Goal: Transaction & Acquisition: Purchase product/service

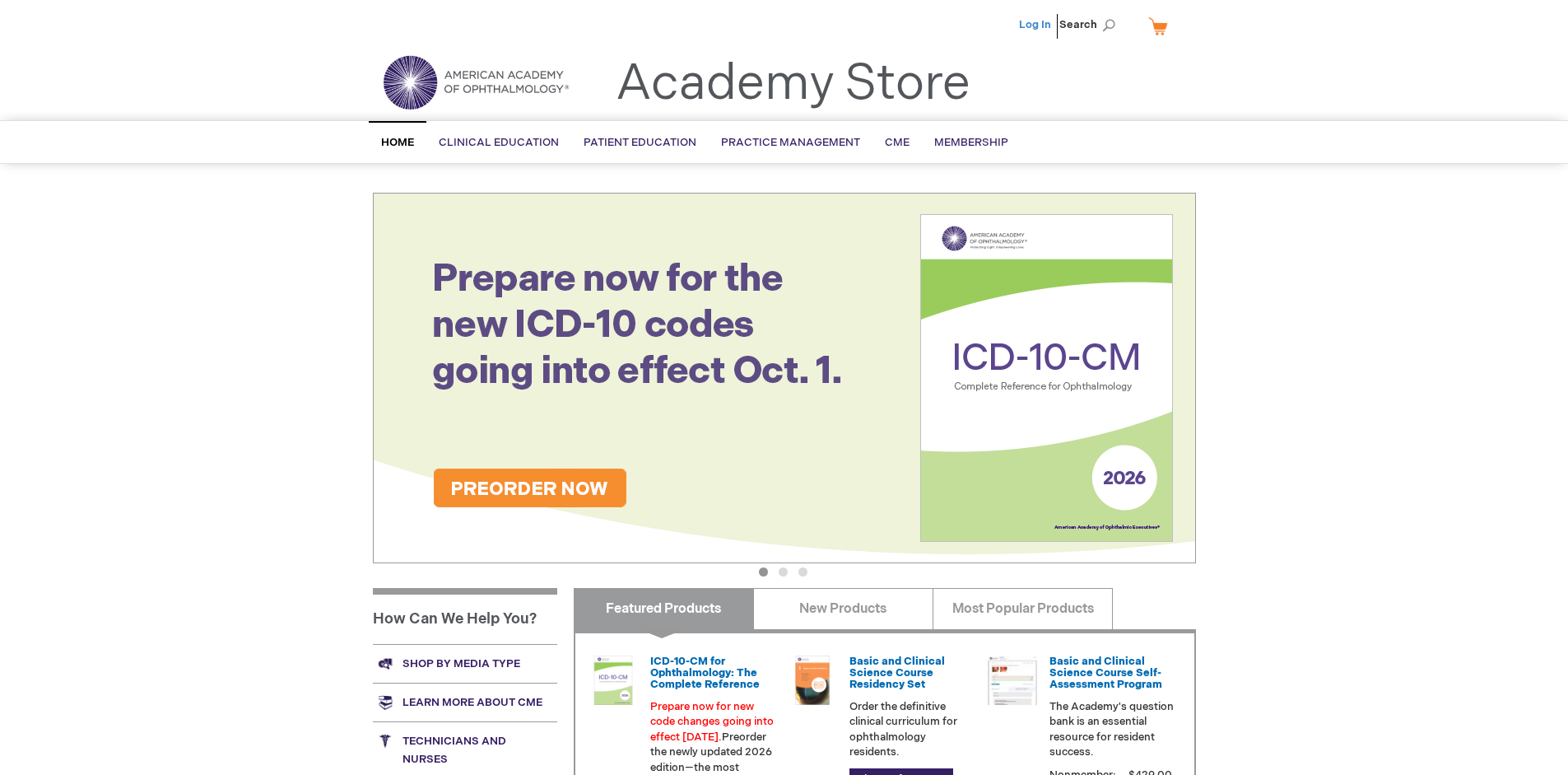
click at [1037, 24] on link "Log In" at bounding box center [1035, 24] width 32 height 13
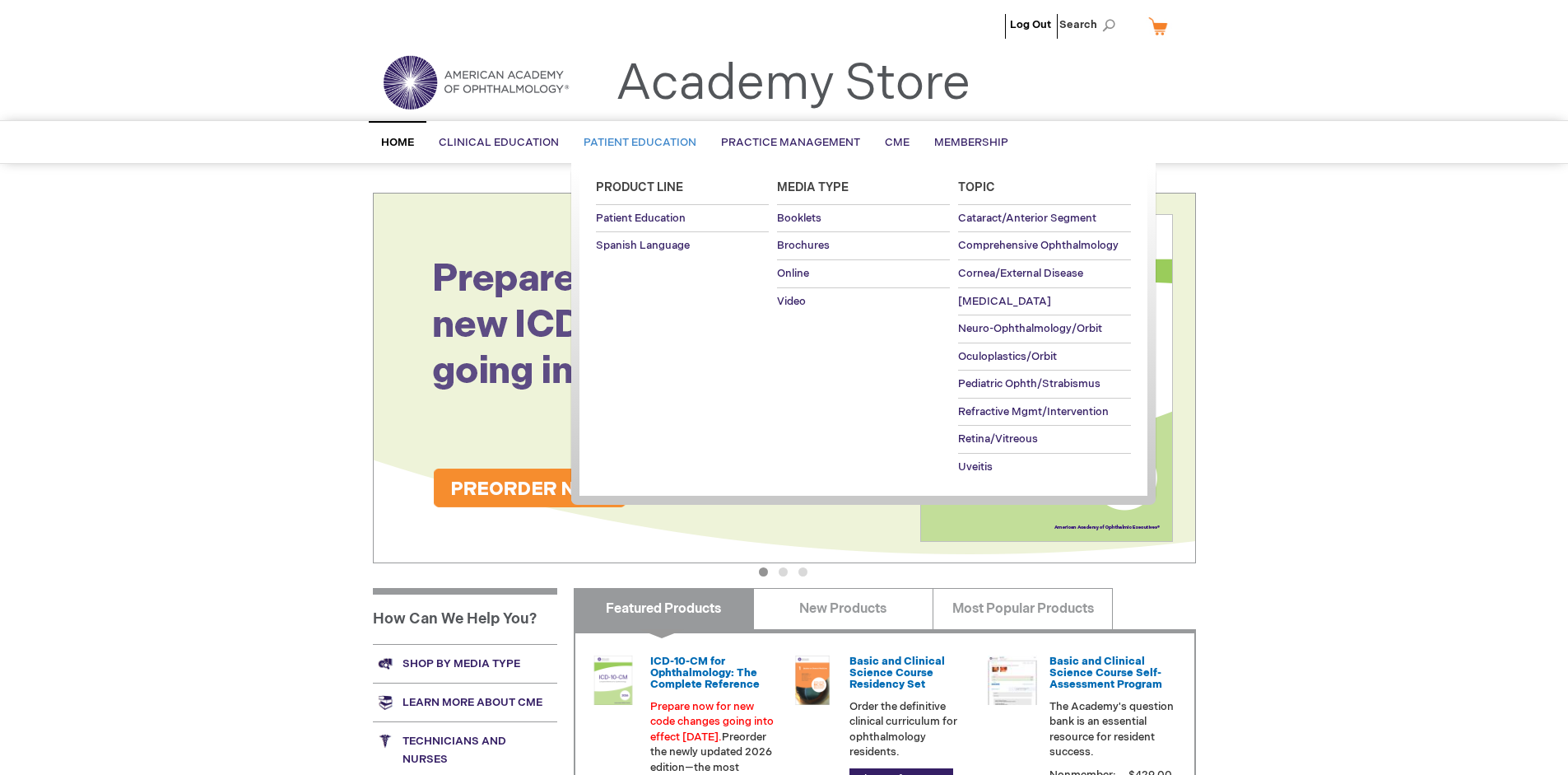
click at [636, 143] on span "Patient Education" at bounding box center [639, 143] width 113 height 13
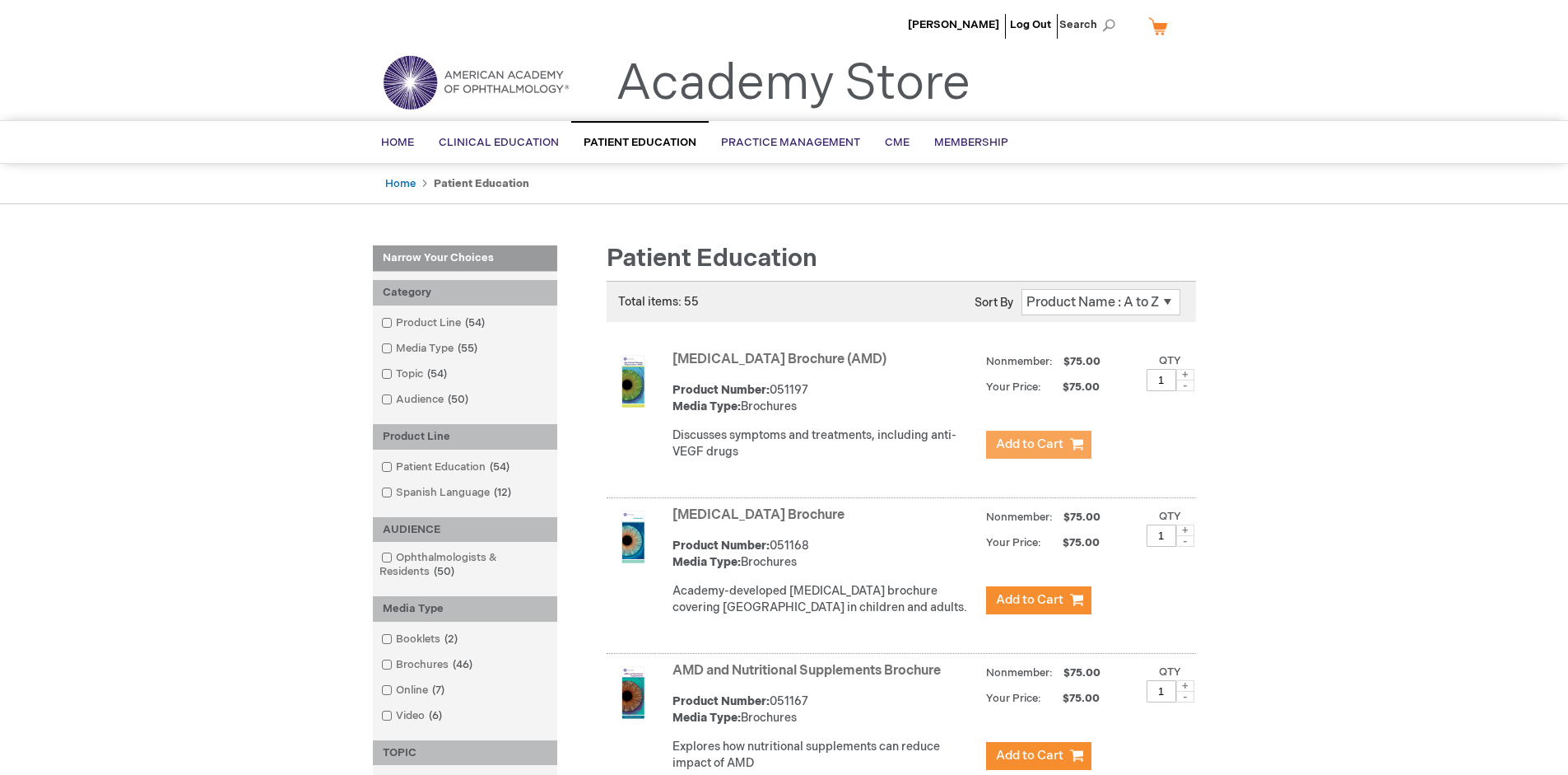
click at [1038, 444] on span "Add to Cart" at bounding box center [1030, 444] width 68 height 16
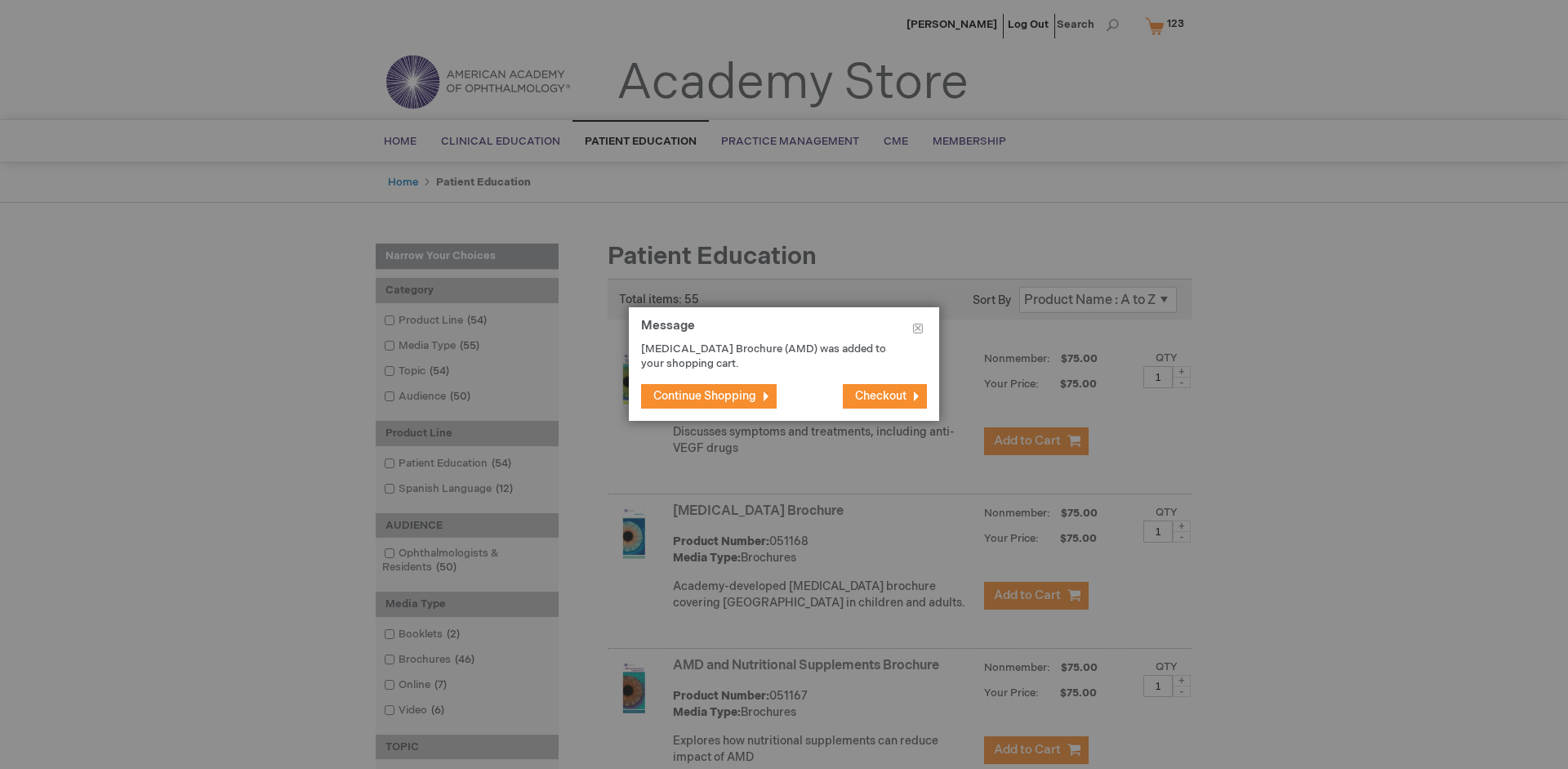
click at [704, 395] on span "Continue Shopping" at bounding box center [704, 395] width 102 height 14
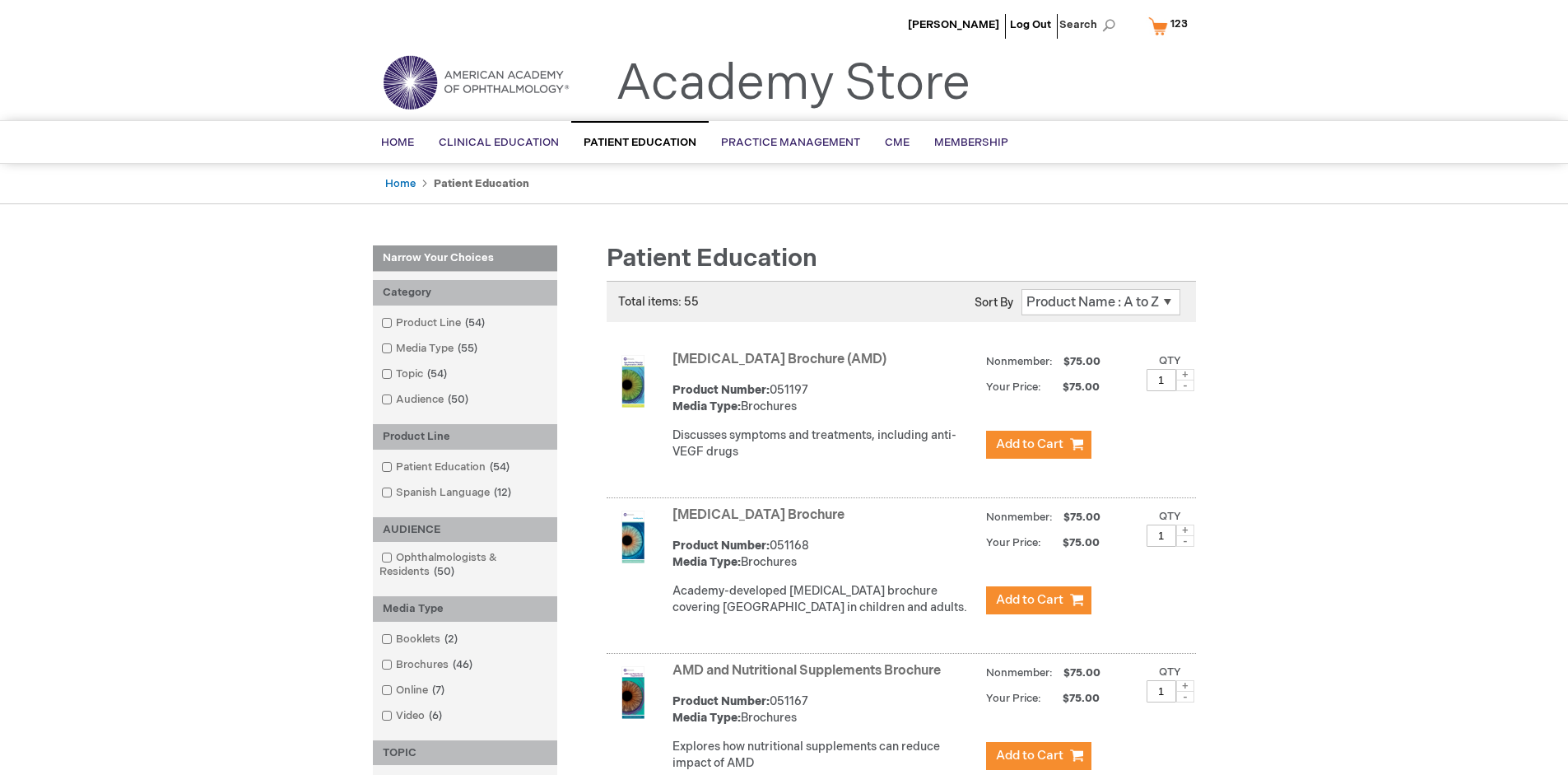
click at [809, 678] on link "AMD and Nutritional Supplements Brochure" at bounding box center [807, 671] width 269 height 16
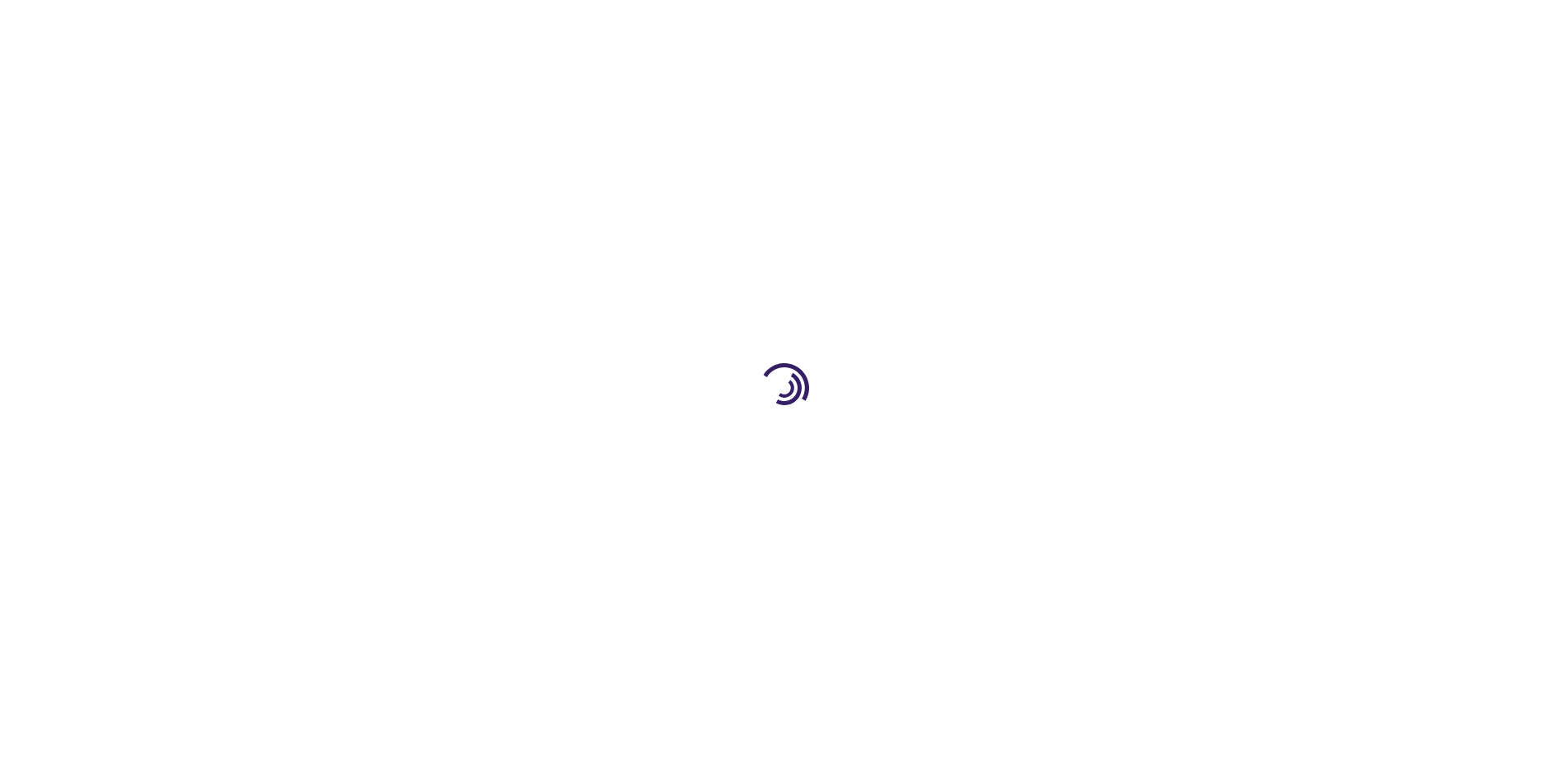
type input "1"
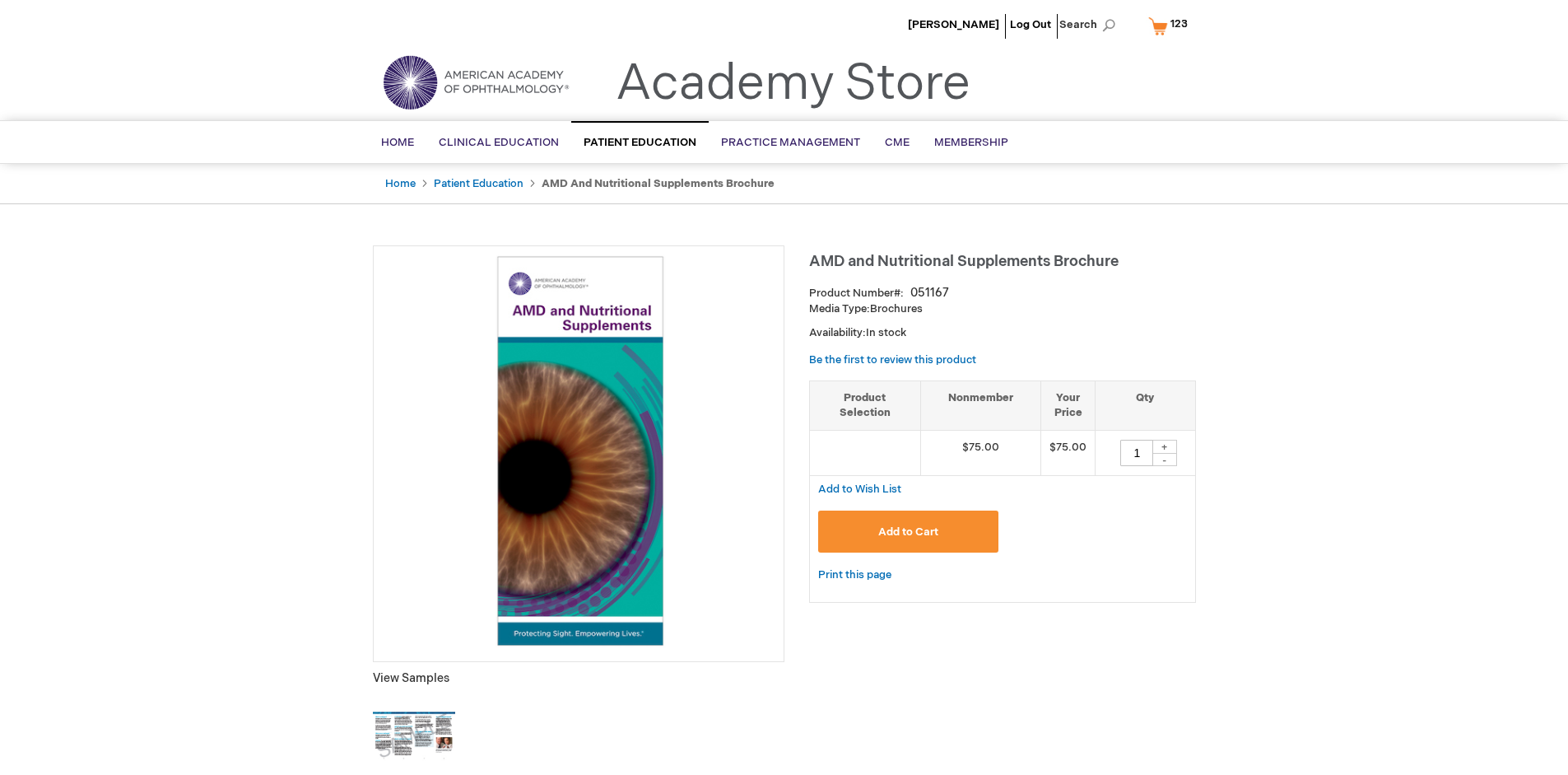
click at [908, 531] on span "Add to Cart" at bounding box center [908, 532] width 60 height 13
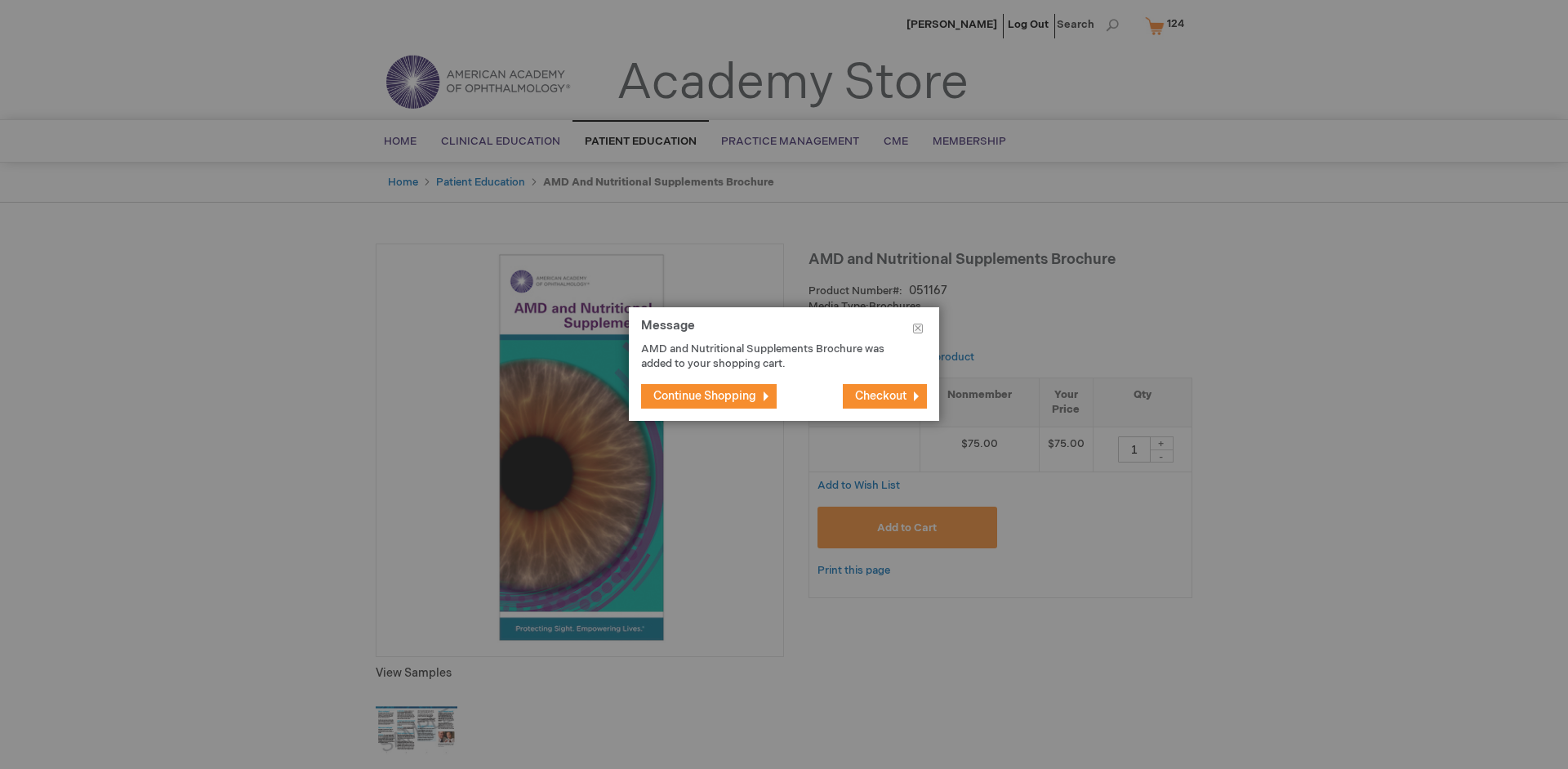
click at [704, 395] on span "Continue Shopping" at bounding box center [704, 395] width 102 height 14
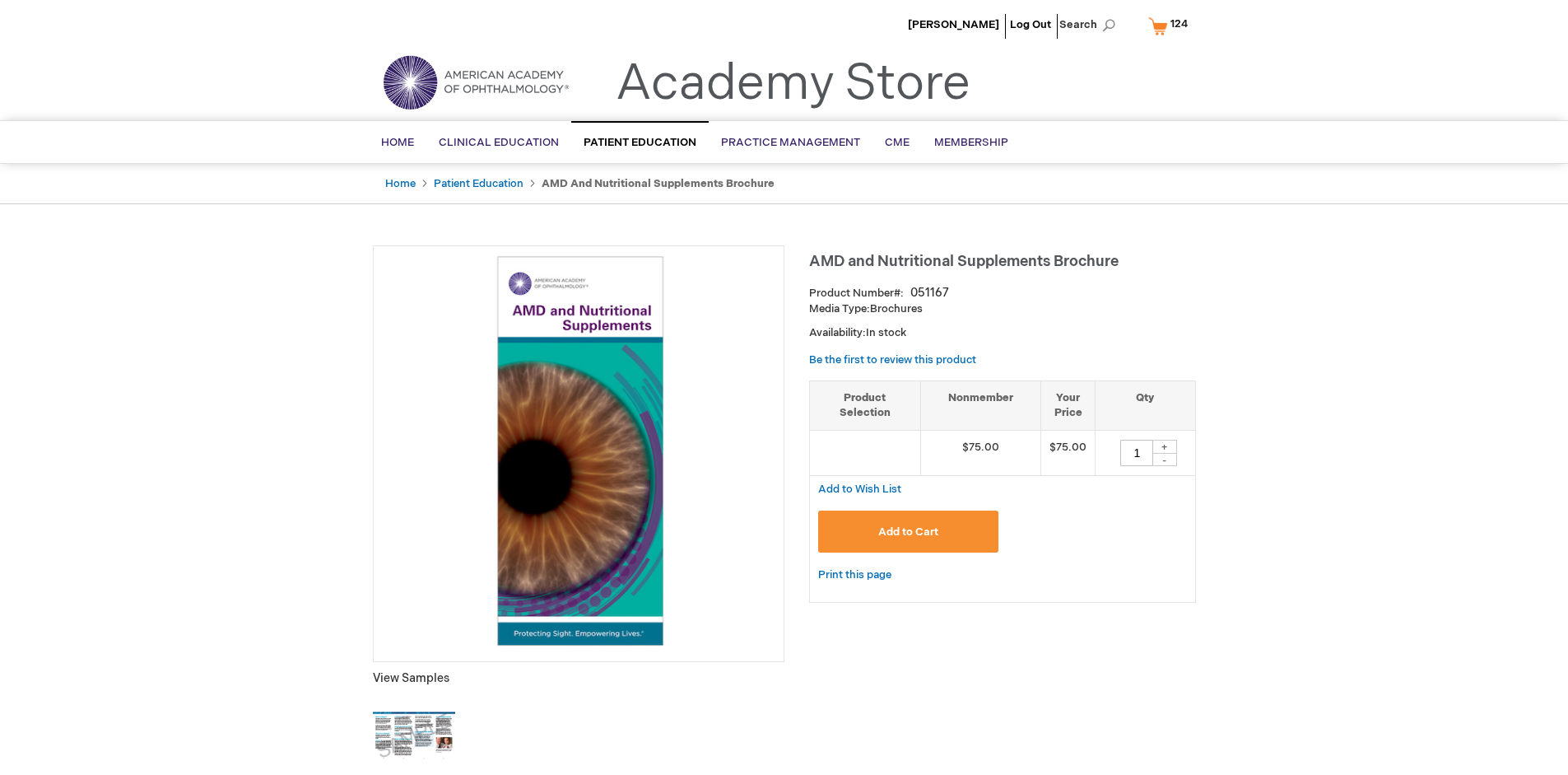
click at [1170, 25] on span "124" at bounding box center [1178, 23] width 17 height 13
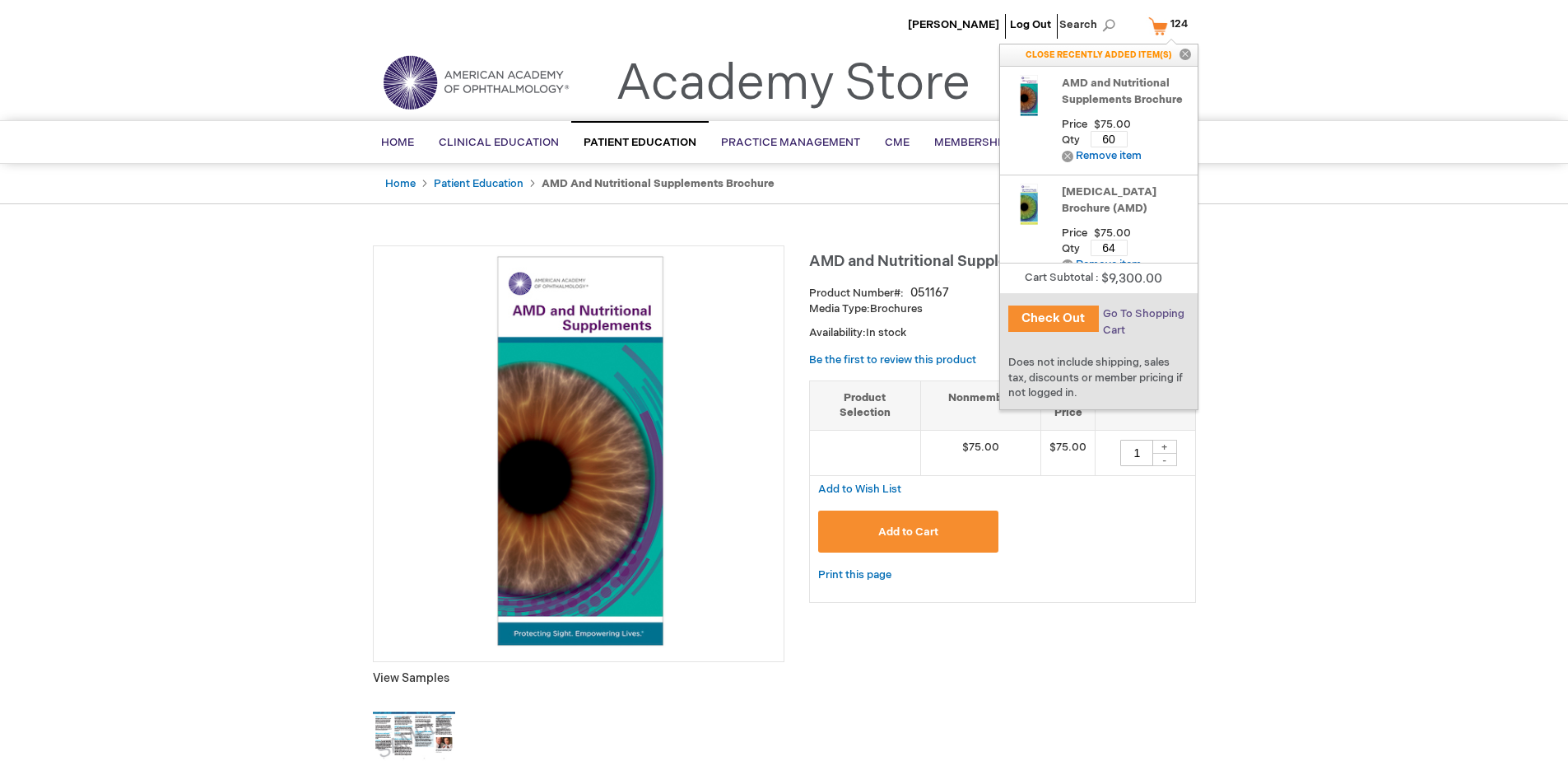
click at [1142, 314] on span "Go To Shopping Cart" at bounding box center [1144, 322] width 82 height 30
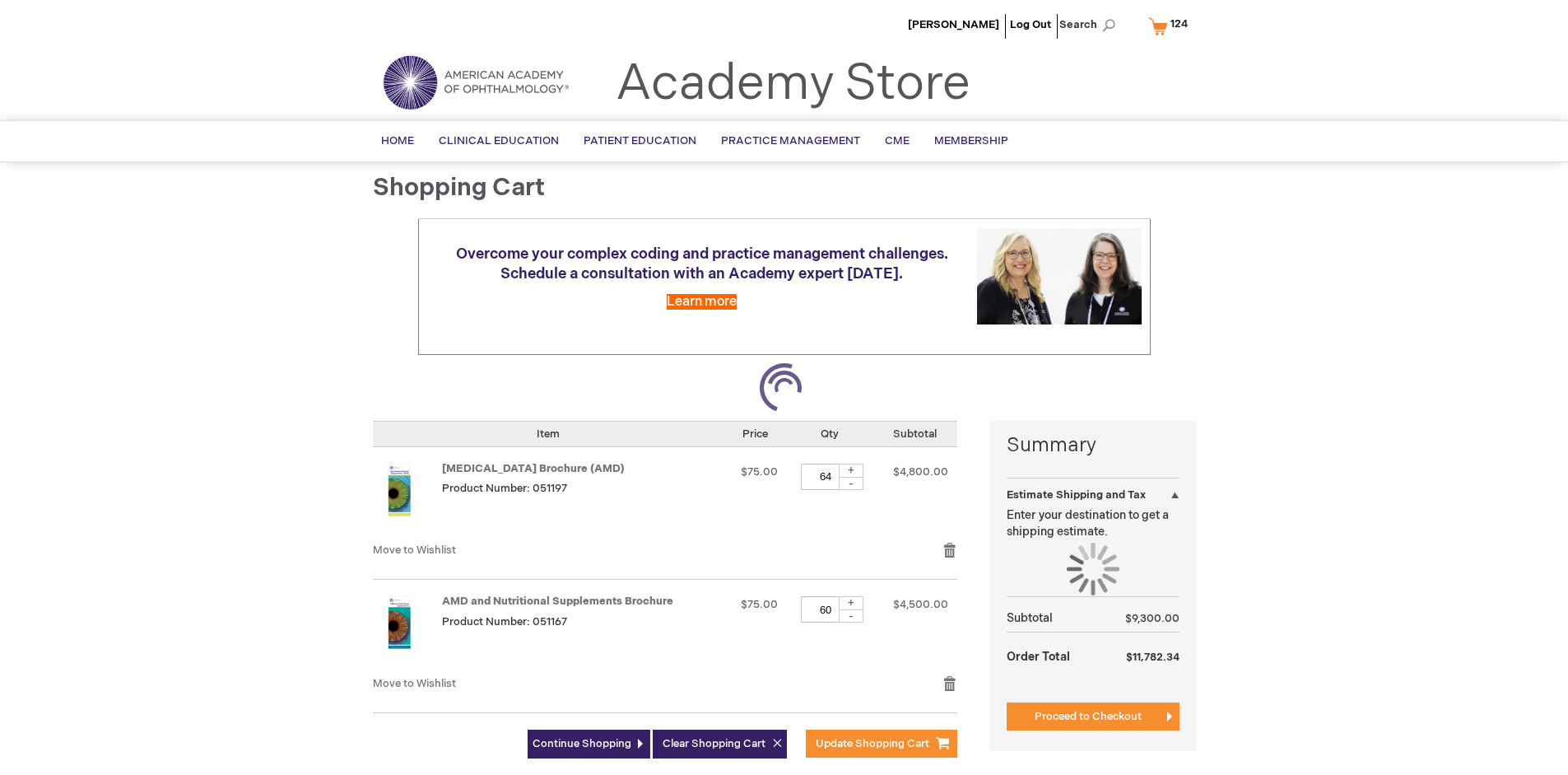
select select "US"
select select "41"
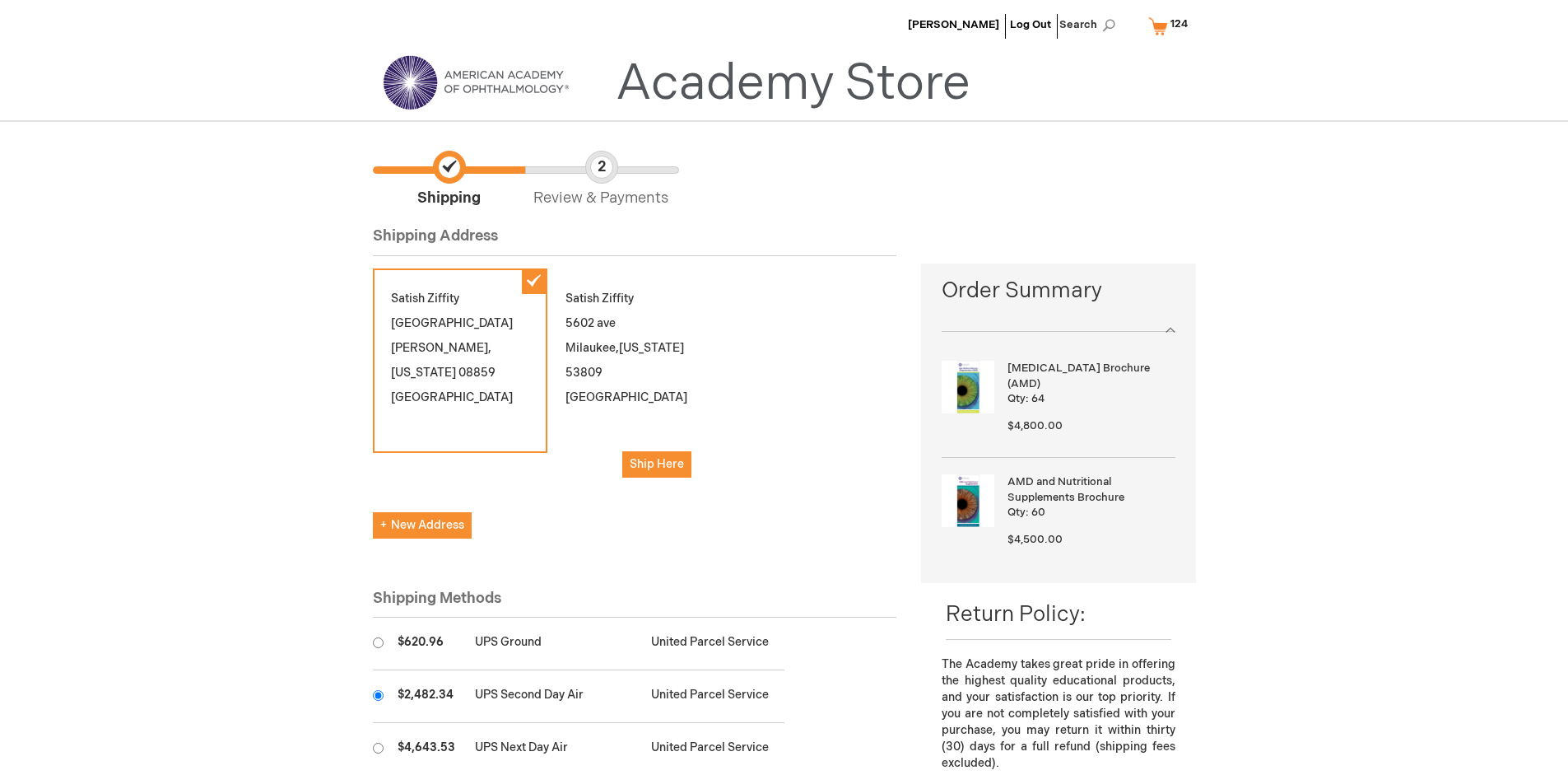
click at [377, 695] on input "radio" at bounding box center [377, 695] width 10 height 10
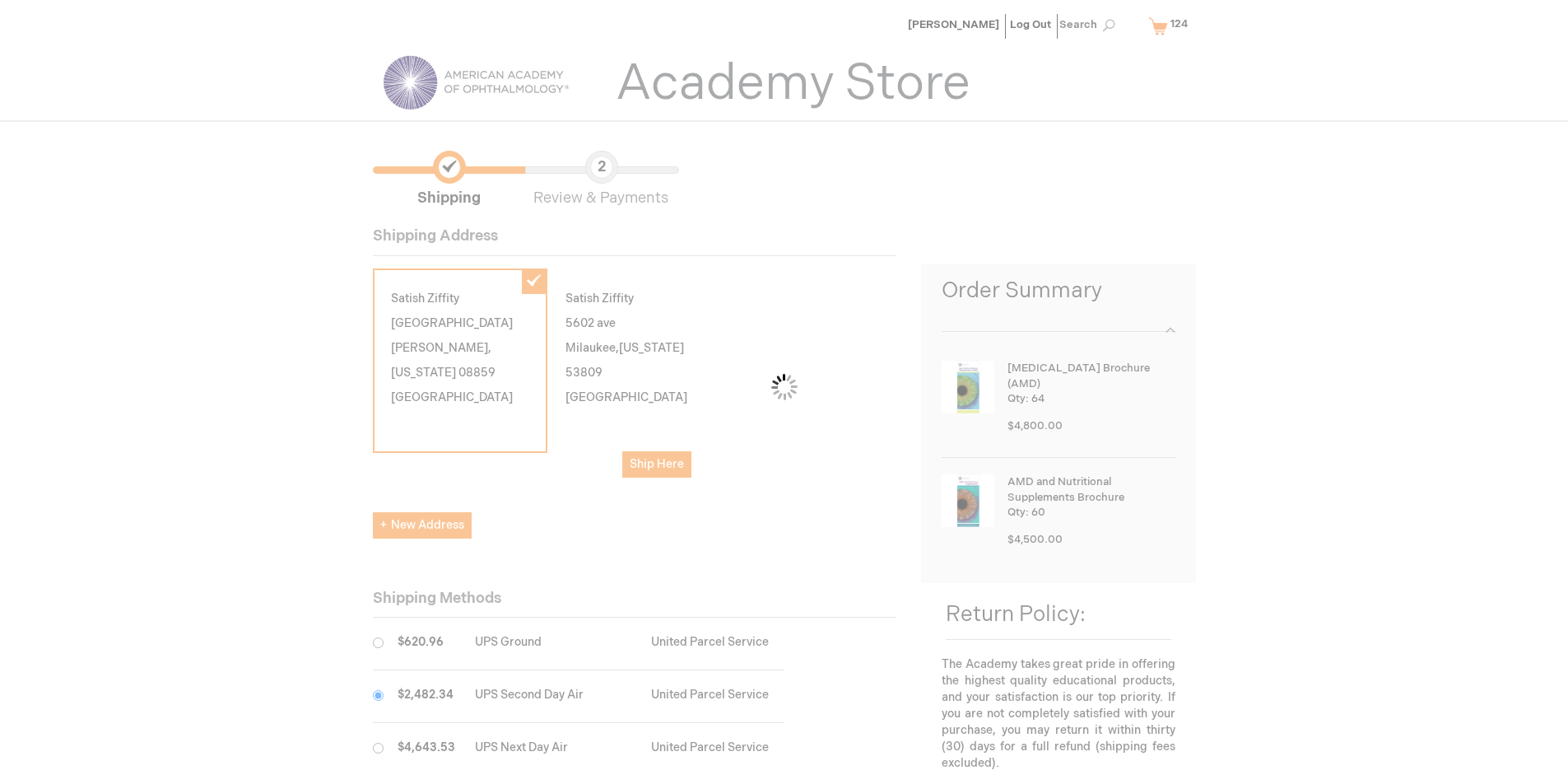
scroll to position [83, 0]
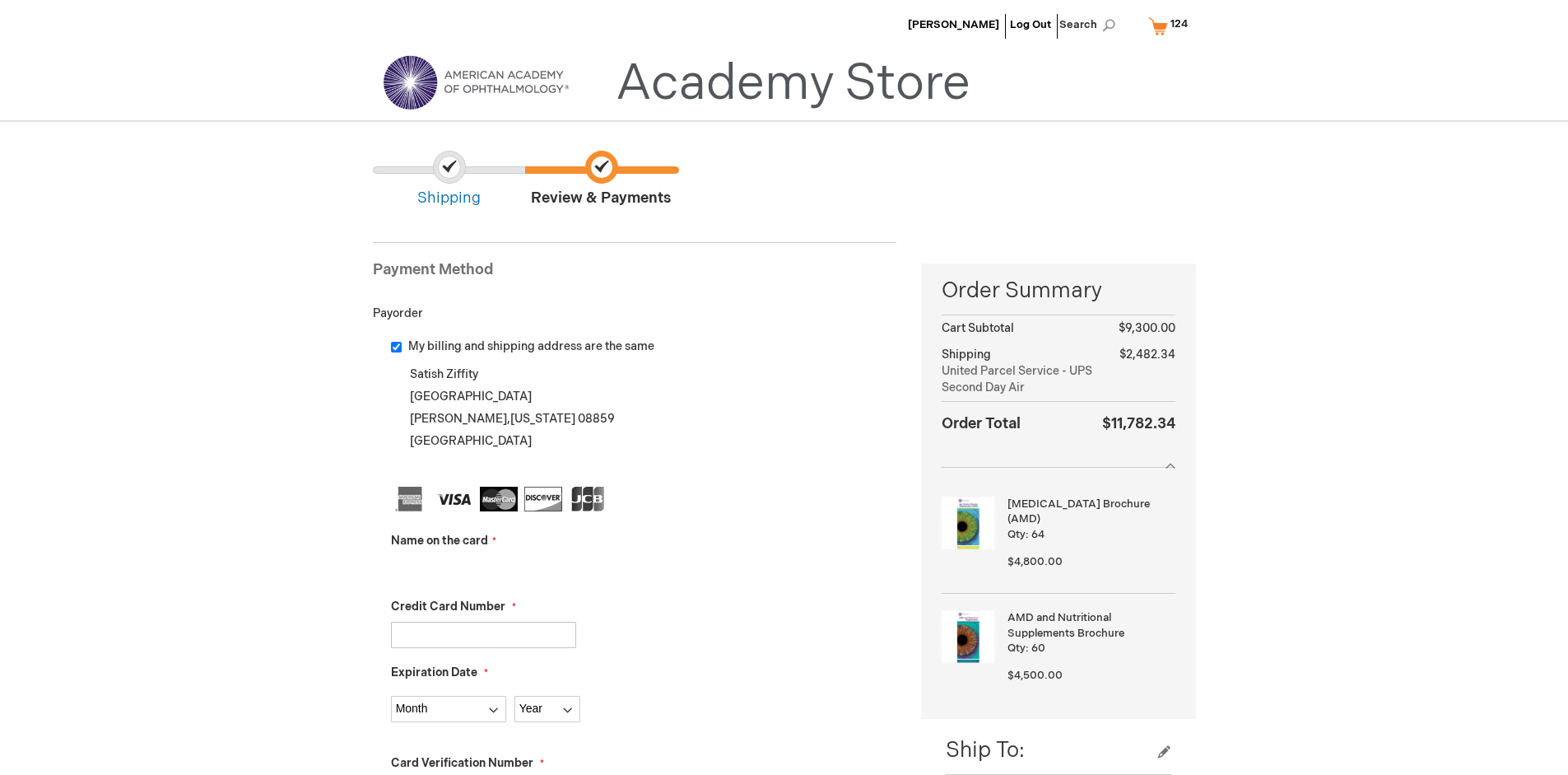
click at [484, 568] on input "Name on the card" at bounding box center [483, 569] width 185 height 26
